Goal: Information Seeking & Learning: Stay updated

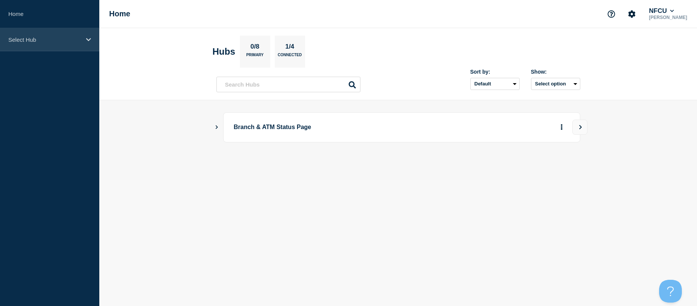
click at [20, 41] on p "Select Hub" at bounding box center [44, 39] width 73 height 6
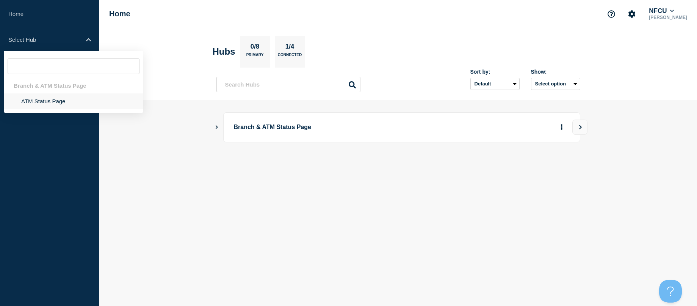
click at [52, 100] on li "ATM Status Page" at bounding box center [74, 101] width 140 height 16
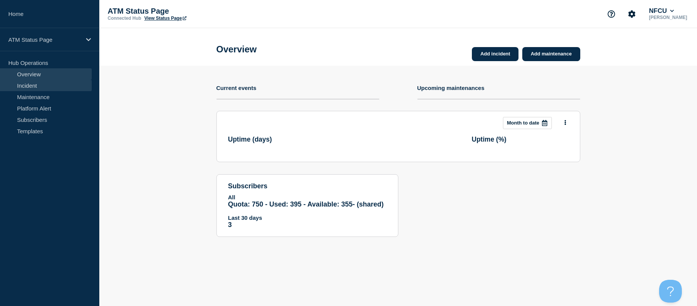
click at [42, 80] on link "Incident" at bounding box center [46, 85] width 92 height 11
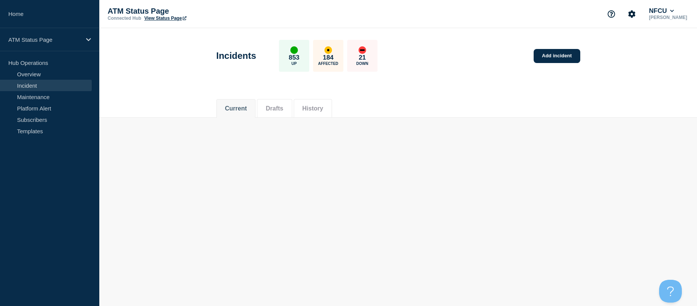
drag, startPoint x: 192, startPoint y: 133, endPoint x: 197, endPoint y: 190, distance: 57.5
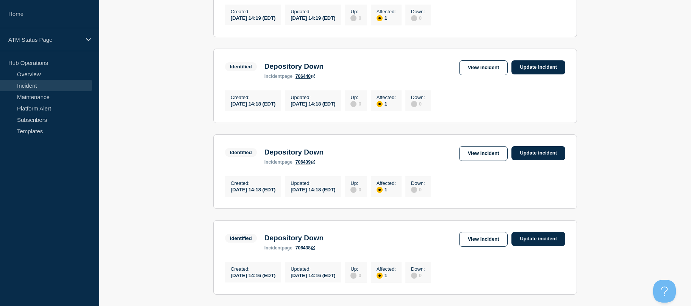
scroll to position [830, 0]
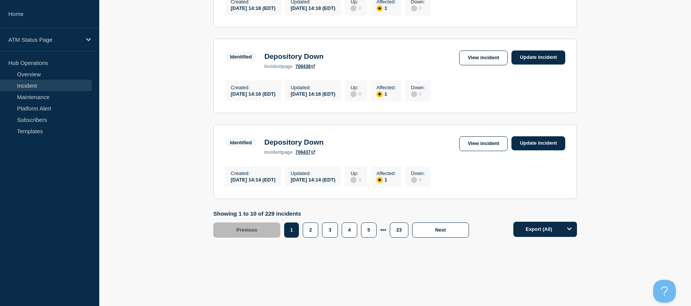
drag, startPoint x: 177, startPoint y: 138, endPoint x: 190, endPoint y: 237, distance: 100.2
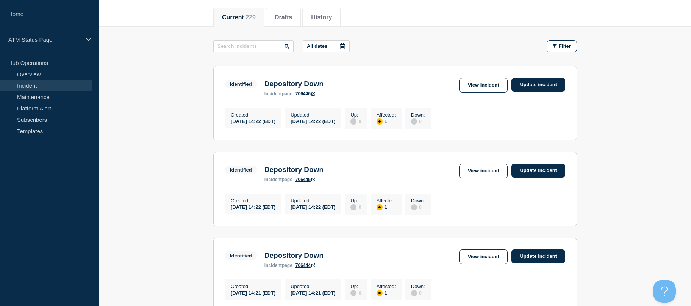
scroll to position [0, 0]
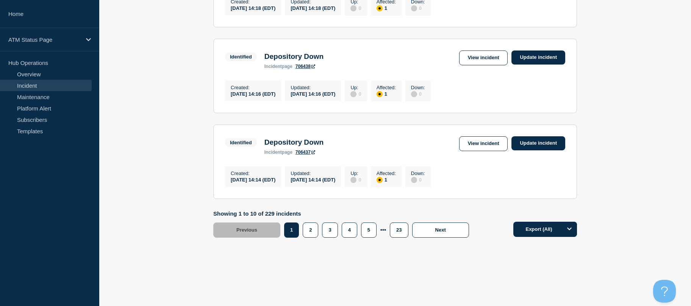
drag, startPoint x: 183, startPoint y: 212, endPoint x: 148, endPoint y: 209, distance: 35.4
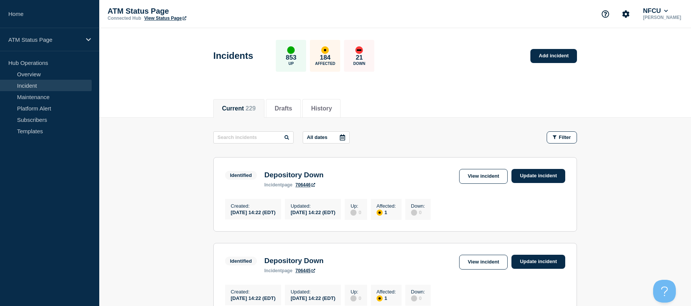
drag, startPoint x: 149, startPoint y: 199, endPoint x: 145, endPoint y: 130, distance: 69.5
